Goal: Information Seeking & Learning: Learn about a topic

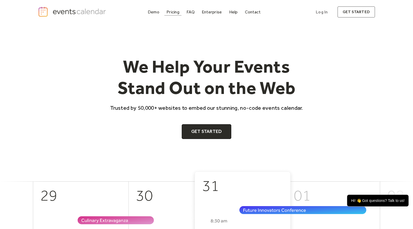
click at [171, 12] on div "Pricing" at bounding box center [172, 12] width 13 height 3
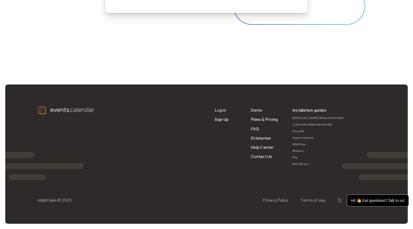
scroll to position [1934, 0]
click at [310, 135] on link "Squarespace" at bounding box center [318, 138] width 52 height 7
